Goal: Find specific page/section: Find specific page/section

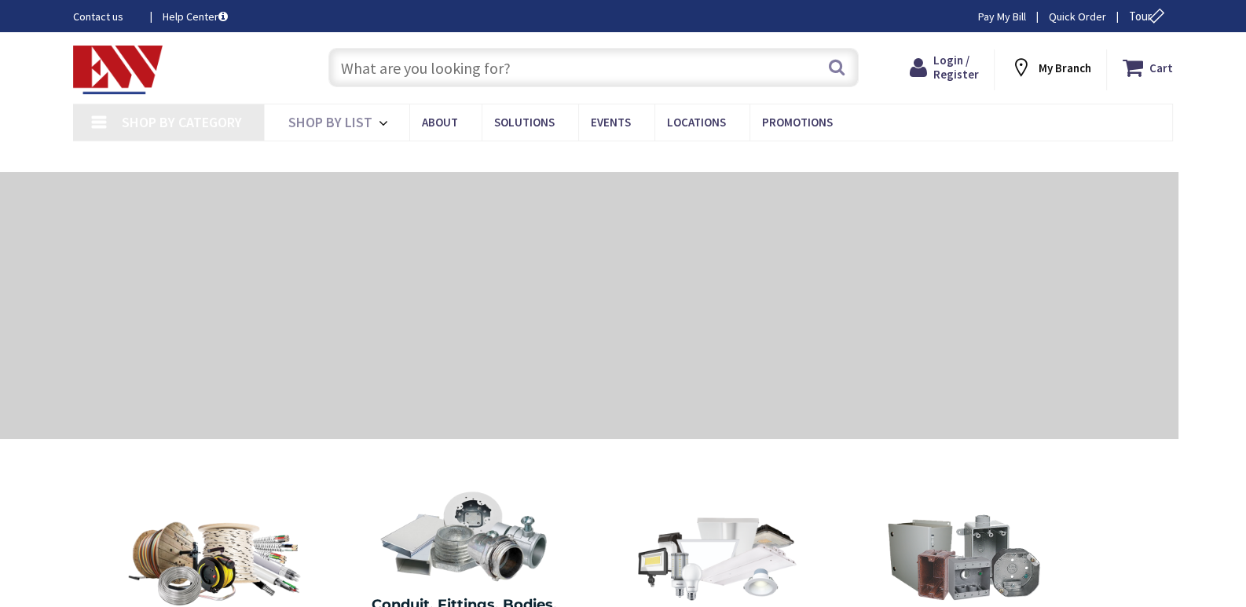
type input "[GEOGRAPHIC_DATA], [GEOGRAPHIC_DATA]"
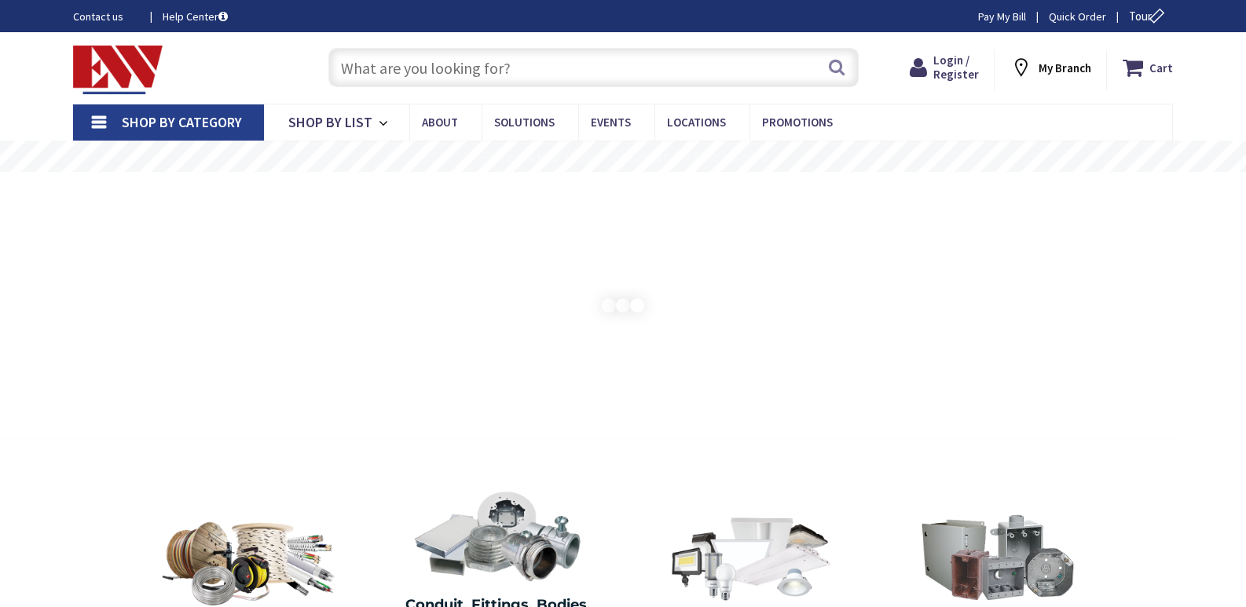
click at [539, 74] on input "text" at bounding box center [593, 67] width 530 height 39
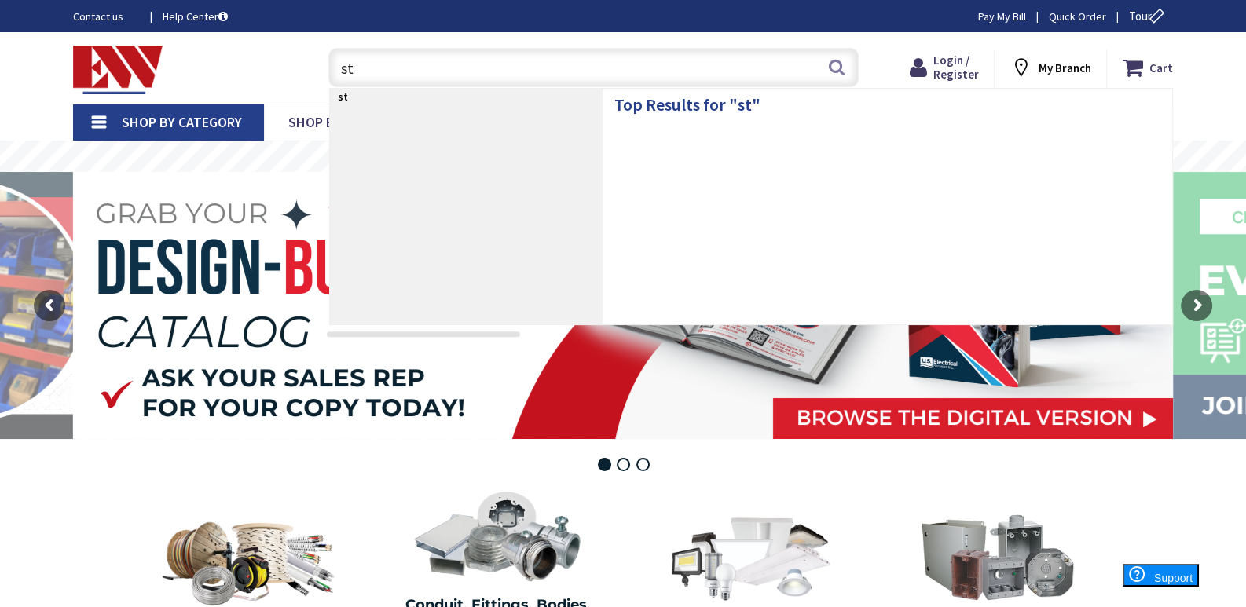
type input "sti"
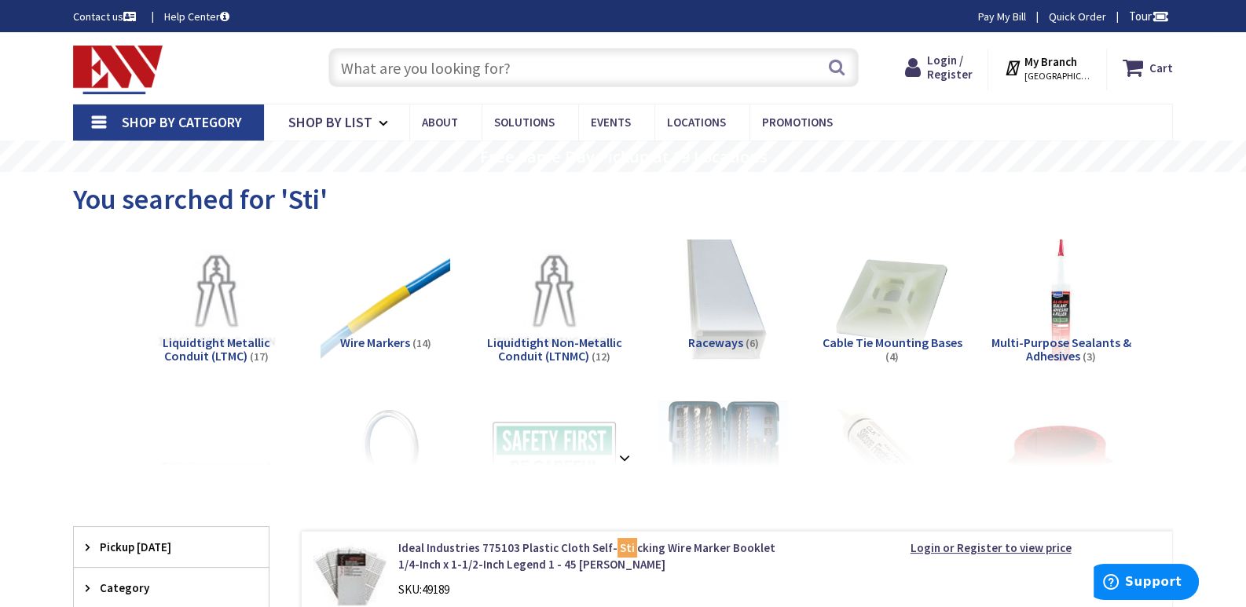
click at [517, 61] on input "text" at bounding box center [593, 67] width 530 height 39
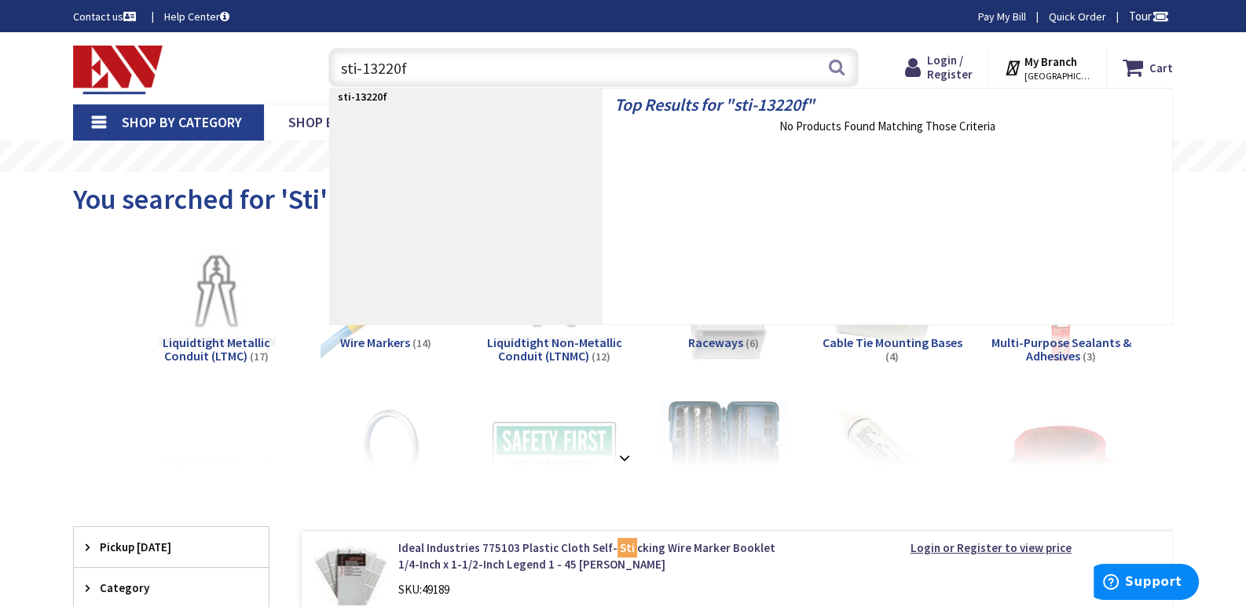
type input "sti-13220fr"
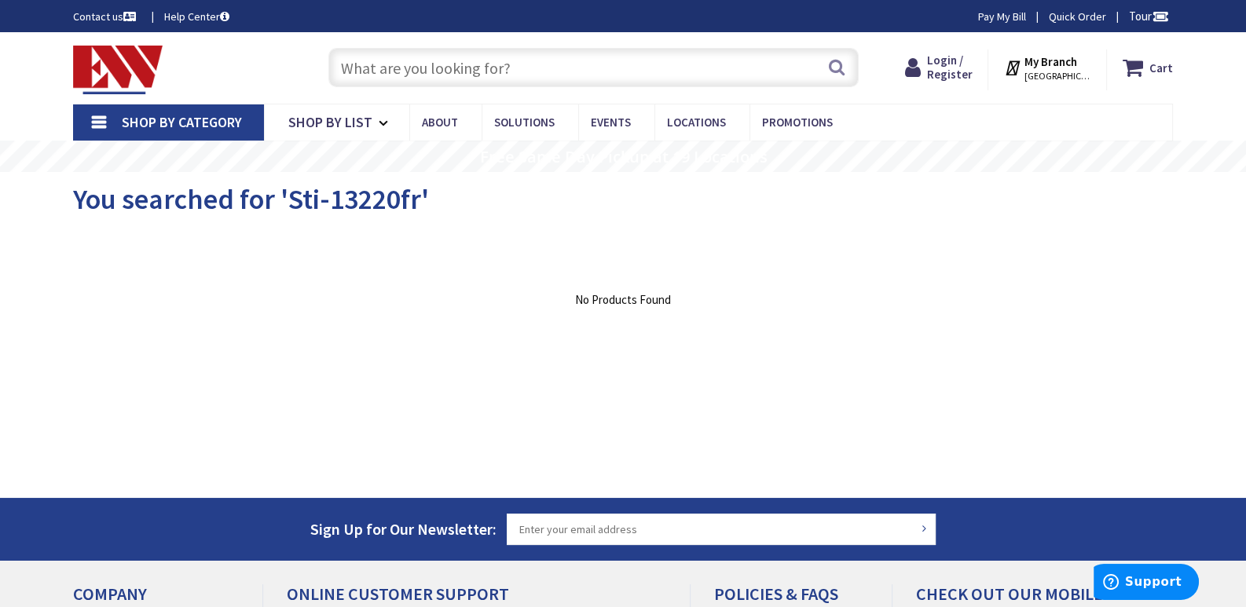
click at [527, 61] on input "text" at bounding box center [593, 67] width 530 height 39
